Goal: Task Accomplishment & Management: Use online tool/utility

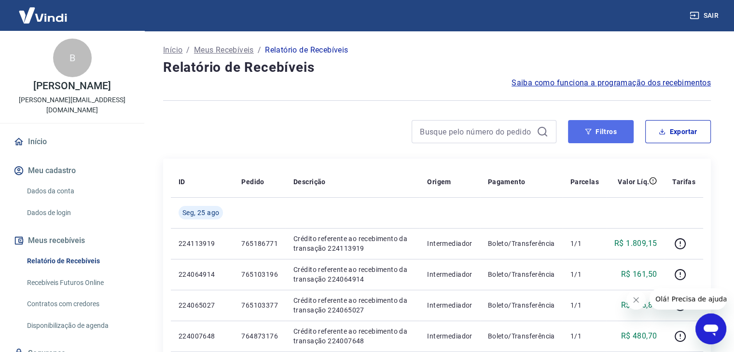
click at [608, 132] on button "Filtros" at bounding box center [601, 131] width 66 height 23
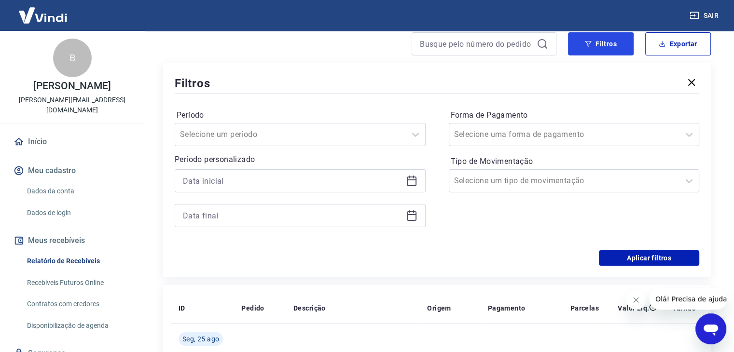
scroll to position [96, 0]
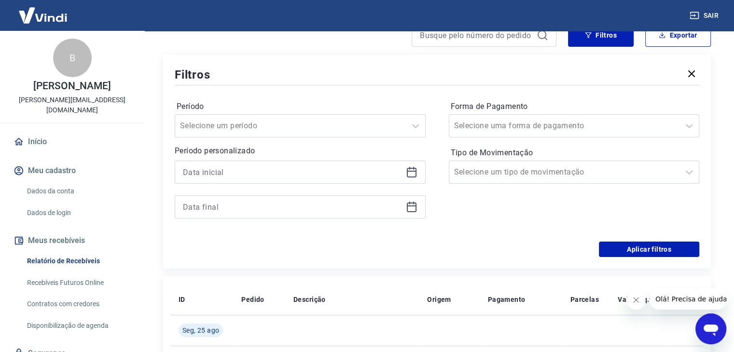
click at [291, 164] on div at bounding box center [300, 172] width 251 height 23
click at [293, 174] on input at bounding box center [292, 172] width 219 height 14
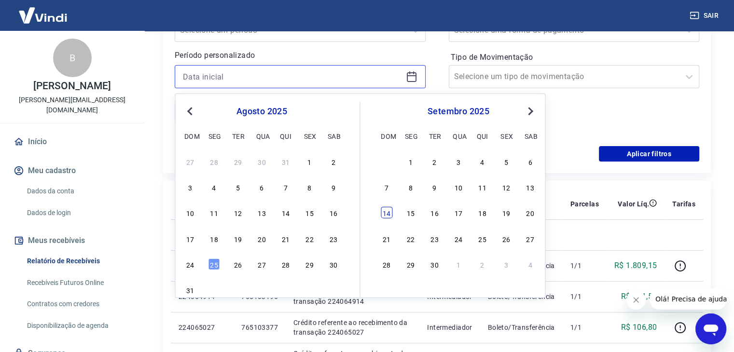
scroll to position [193, 0]
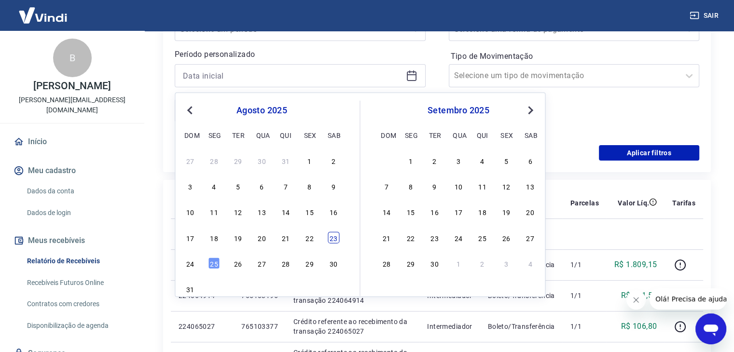
click at [329, 238] on div "23" at bounding box center [334, 238] width 12 height 12
type input "23/08/2025"
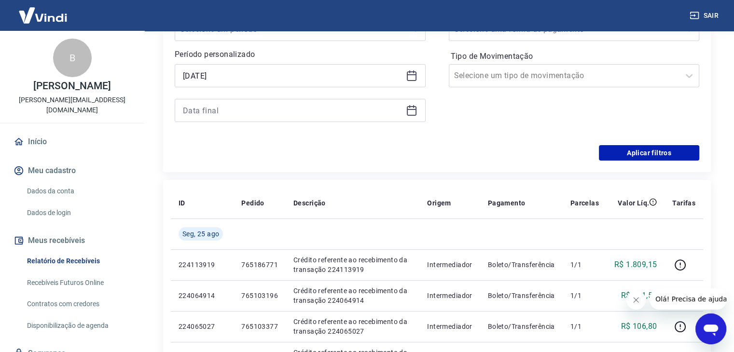
click at [282, 99] on div at bounding box center [300, 110] width 251 height 23
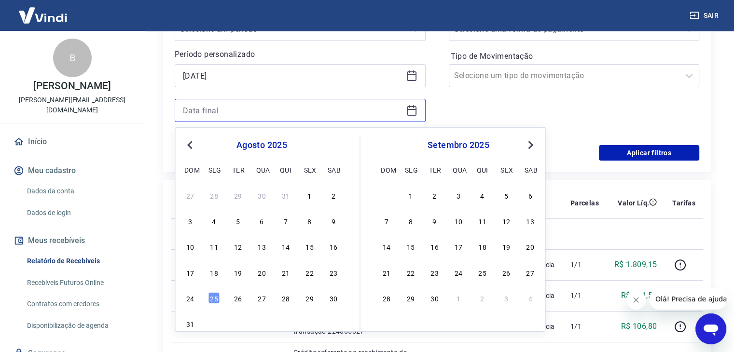
click at [284, 109] on input at bounding box center [292, 110] width 219 height 14
click at [210, 302] on div "25" at bounding box center [214, 298] width 12 height 12
type input "25/08/2025"
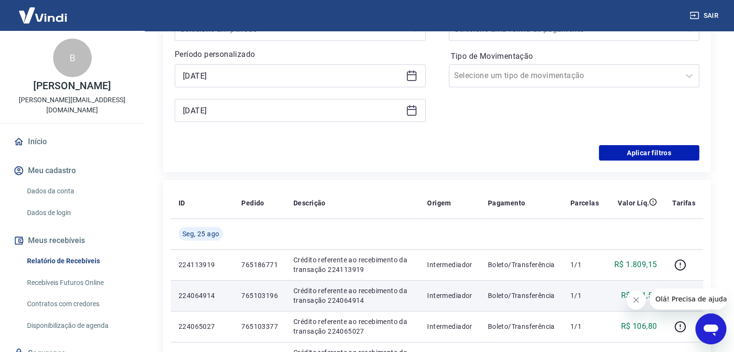
click at [212, 299] on p "224064914" at bounding box center [201, 296] width 47 height 10
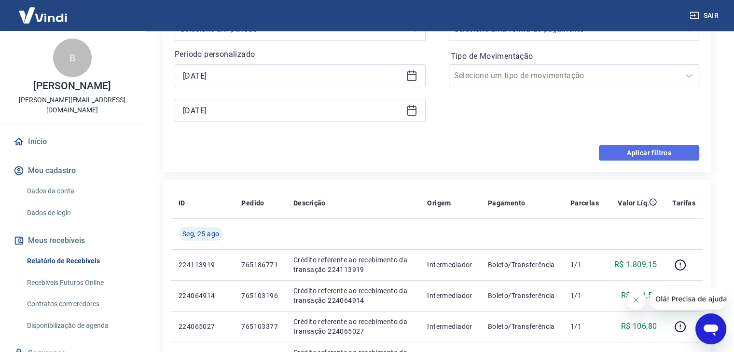
click at [632, 155] on button "Aplicar filtros" at bounding box center [649, 152] width 100 height 15
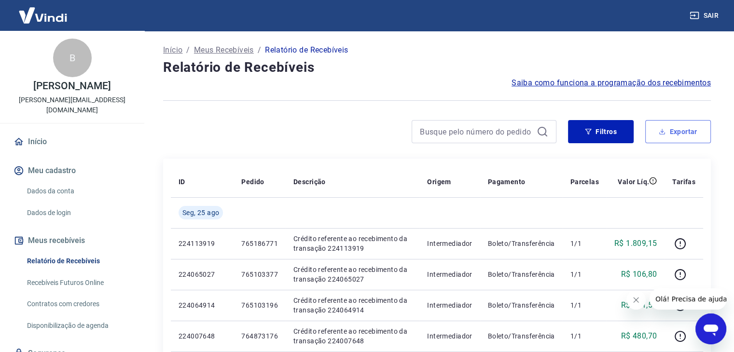
click at [693, 136] on button "Exportar" at bounding box center [678, 131] width 66 height 23
type input "23/08/2025"
type input "25/08/2025"
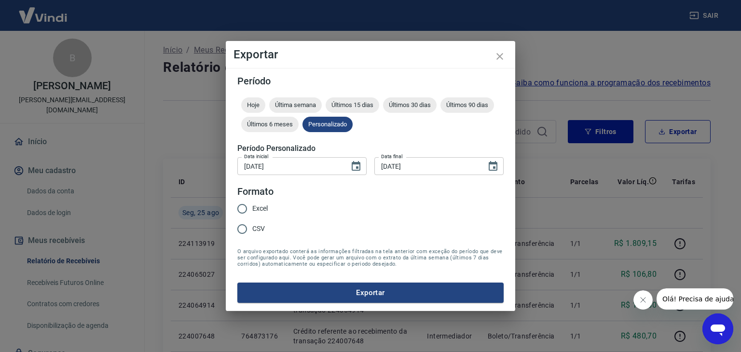
click at [252, 211] on span "Excel" at bounding box center [259, 209] width 15 height 10
click at [252, 211] on input "Excel" at bounding box center [242, 209] width 20 height 20
radio input "true"
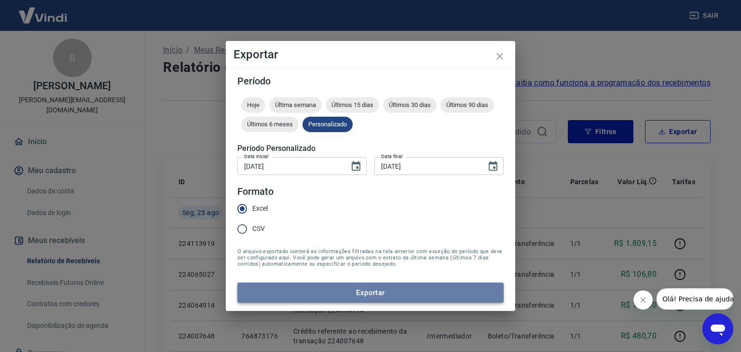
click at [358, 292] on button "Exportar" at bounding box center [370, 293] width 266 height 20
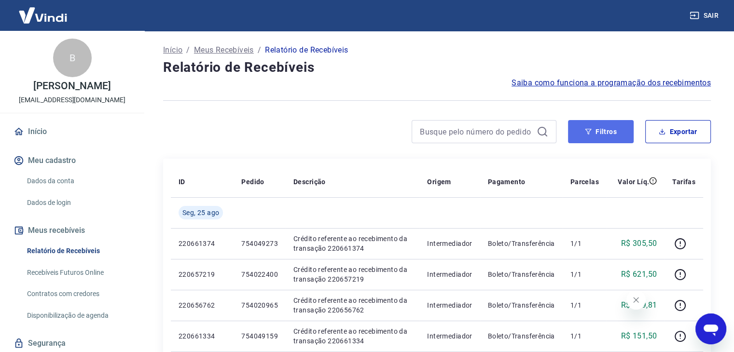
click at [593, 135] on button "Filtros" at bounding box center [601, 131] width 66 height 23
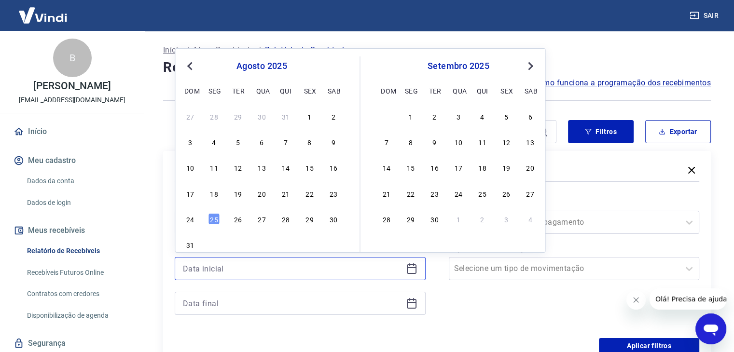
click at [222, 271] on input at bounding box center [292, 268] width 219 height 14
click at [336, 193] on div "23" at bounding box center [334, 194] width 12 height 12
type input "23/08/2025"
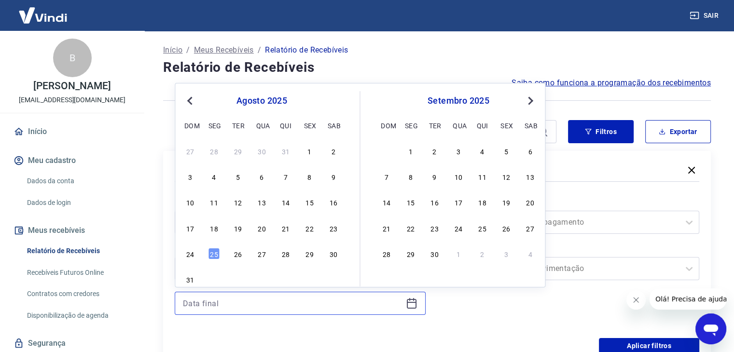
click at [247, 304] on input at bounding box center [292, 303] width 219 height 14
click at [212, 257] on div "25" at bounding box center [214, 254] width 12 height 12
type input "25/08/2025"
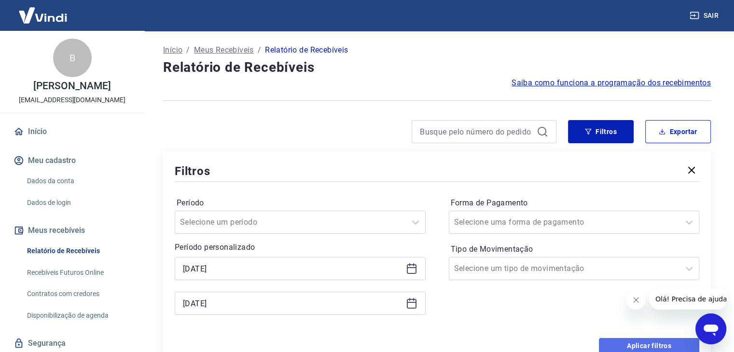
click at [610, 339] on button "Aplicar filtros" at bounding box center [649, 345] width 100 height 15
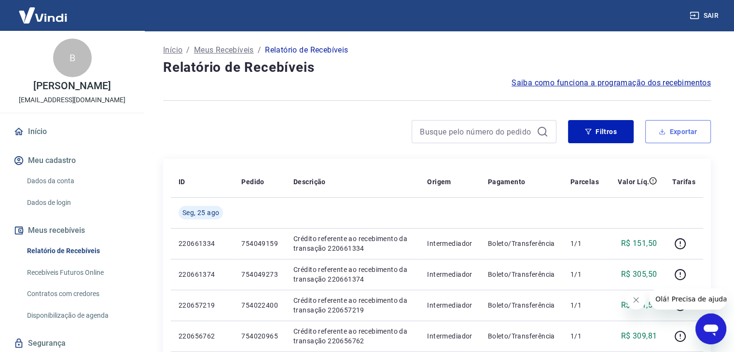
click at [696, 126] on button "Exportar" at bounding box center [678, 131] width 66 height 23
type input "23/08/2025"
type input "25/08/2025"
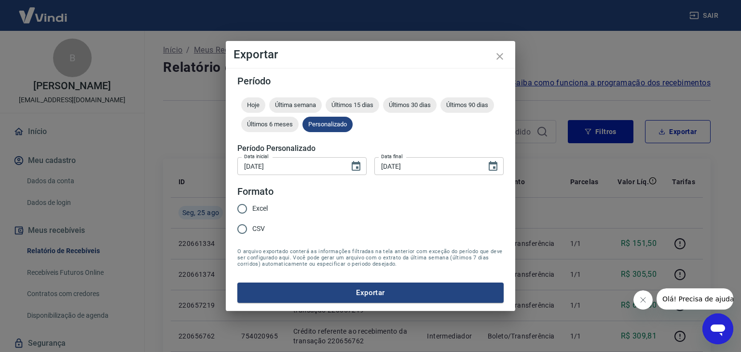
click at [246, 208] on input "Excel" at bounding box center [242, 209] width 20 height 20
radio input "true"
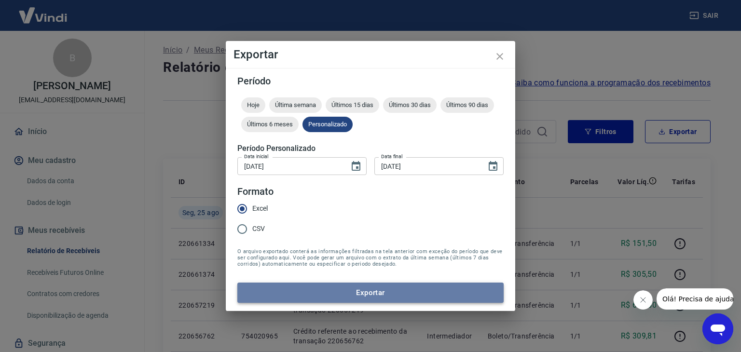
click at [346, 299] on button "Exportar" at bounding box center [370, 293] width 266 height 20
